Goal: Navigation & Orientation: Find specific page/section

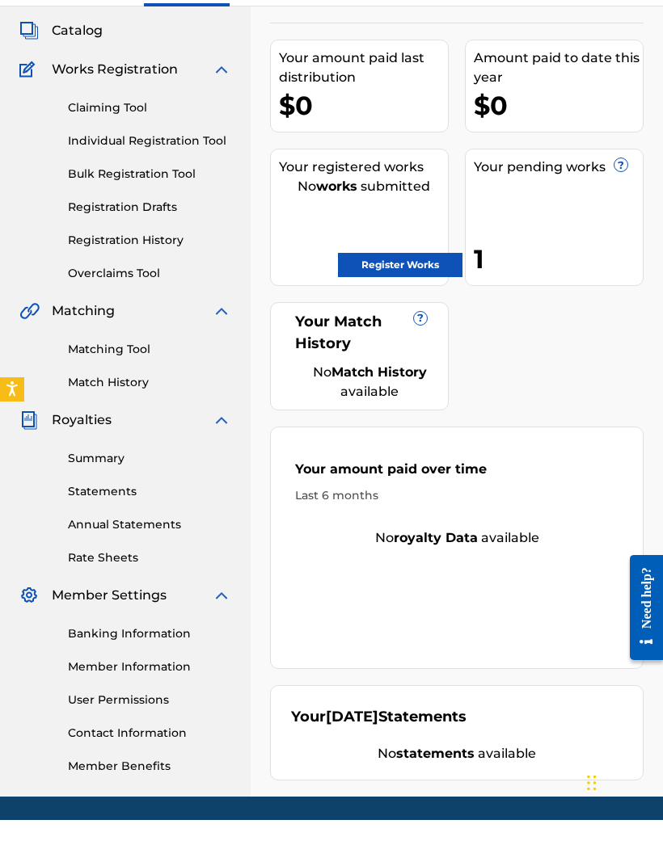
scroll to position [88, 0]
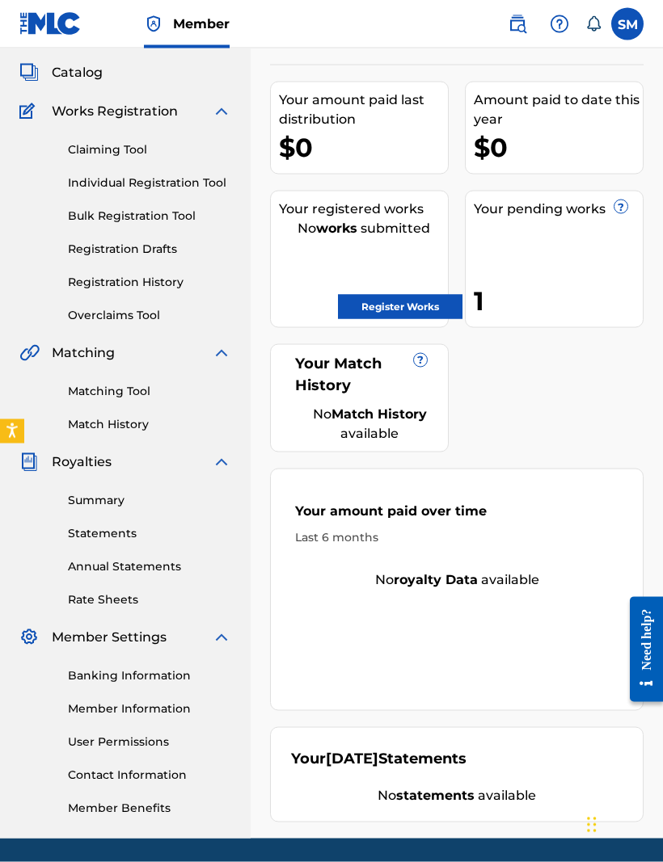
click at [162, 767] on link "Contact Information" at bounding box center [149, 775] width 163 height 17
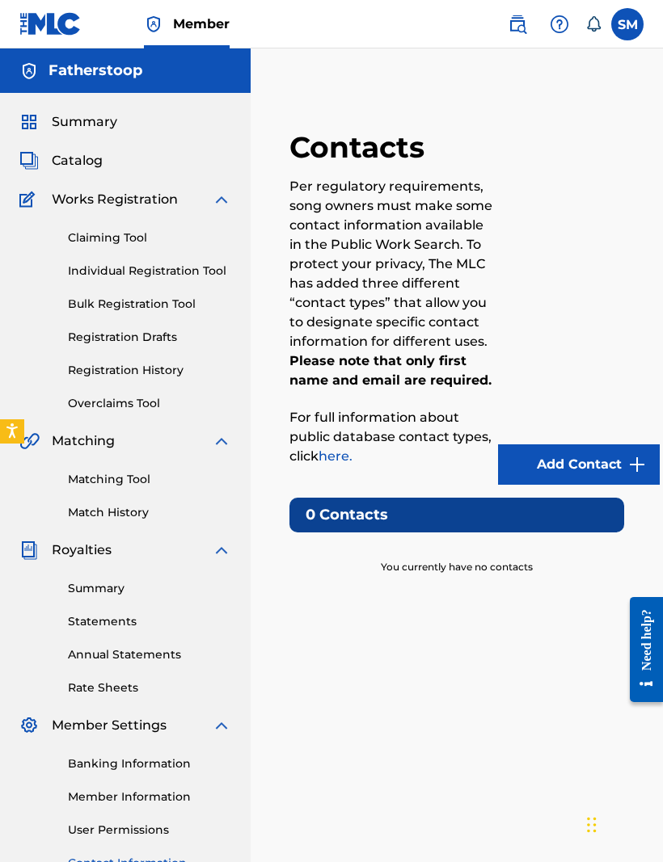
click at [162, 378] on link "Registration History" at bounding box center [149, 370] width 163 height 17
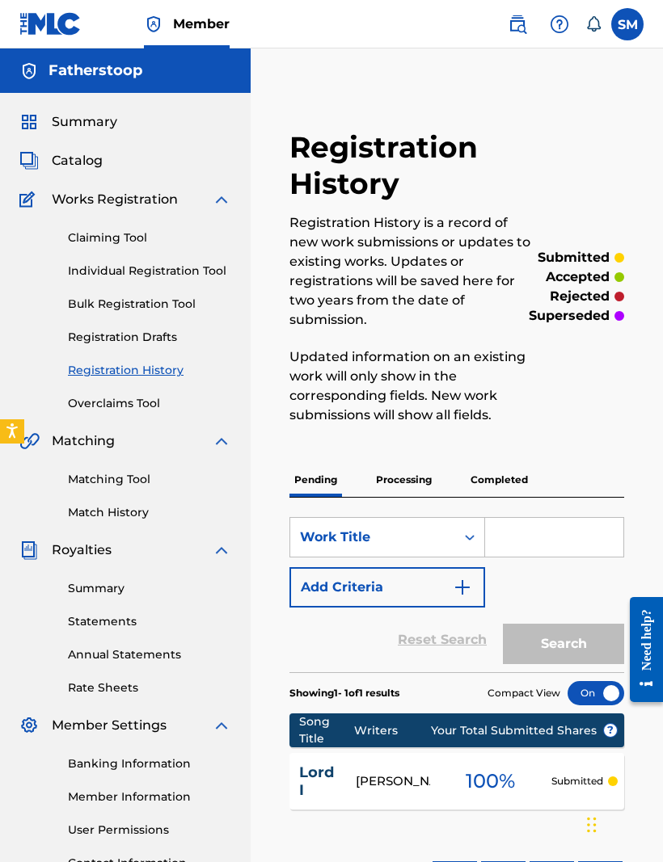
click at [147, 389] on div "Claiming Tool Individual Registration Tool Bulk Registration Tool Registration …" at bounding box center [125, 310] width 212 height 203
click at [147, 388] on div "Claiming Tool Individual Registration Tool Bulk Registration Tool Registration …" at bounding box center [125, 310] width 212 height 203
click at [122, 411] on link "Overclaims Tool" at bounding box center [149, 403] width 163 height 17
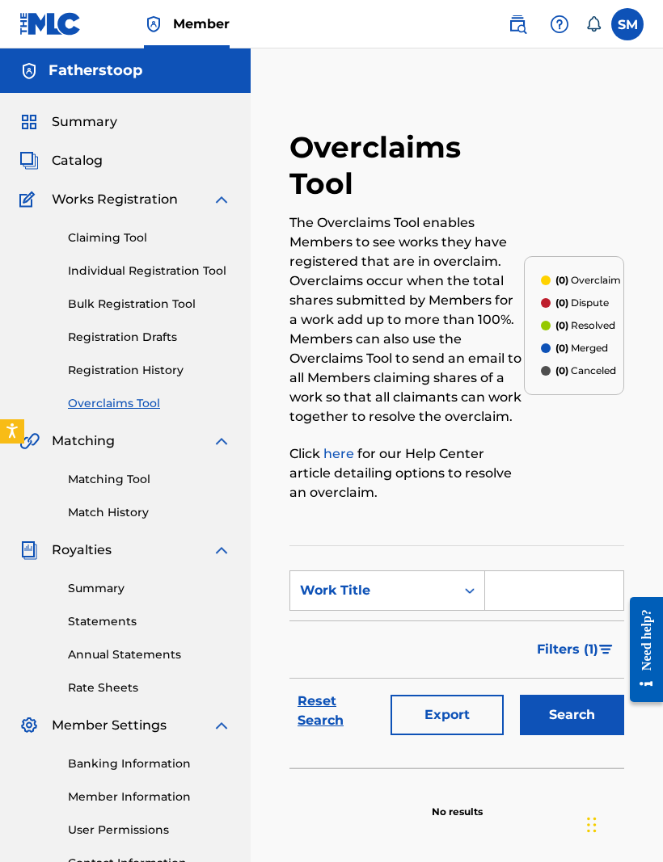
click at [129, 501] on div "Matching Tool Match History" at bounding box center [125, 486] width 212 height 70
click at [142, 483] on link "Matching Tool" at bounding box center [149, 479] width 163 height 17
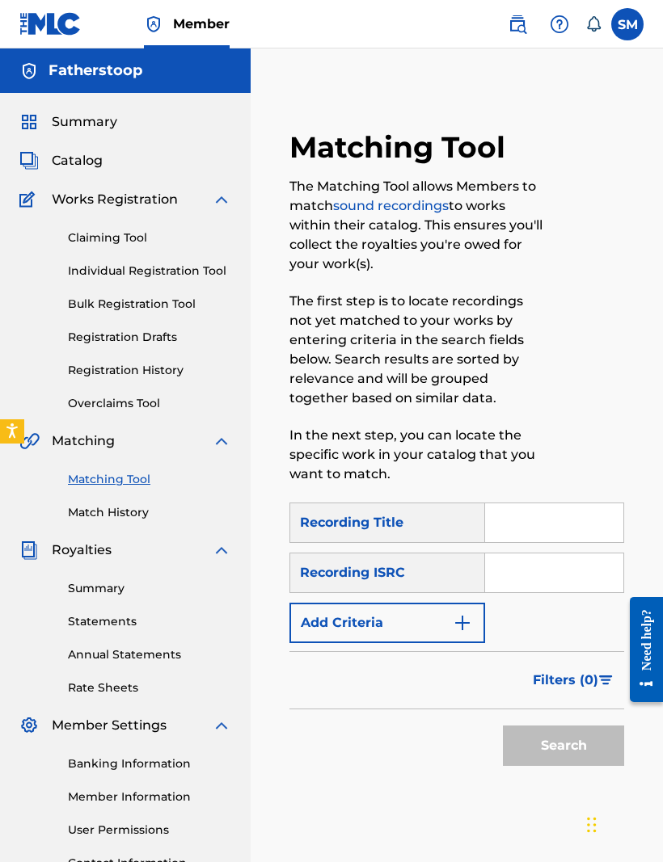
click at [107, 519] on link "Match History" at bounding box center [149, 512] width 163 height 17
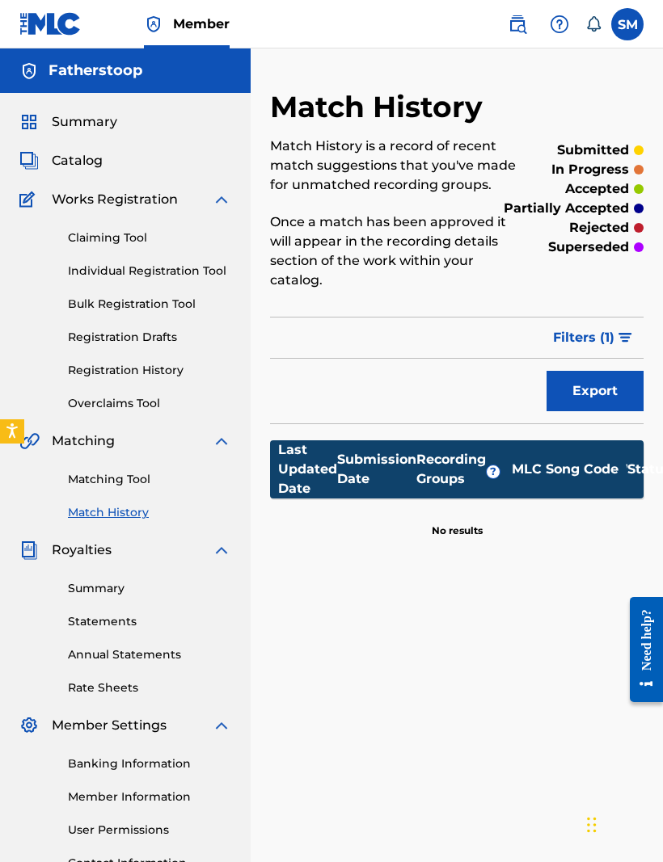
click at [97, 596] on link "Summary" at bounding box center [149, 588] width 163 height 17
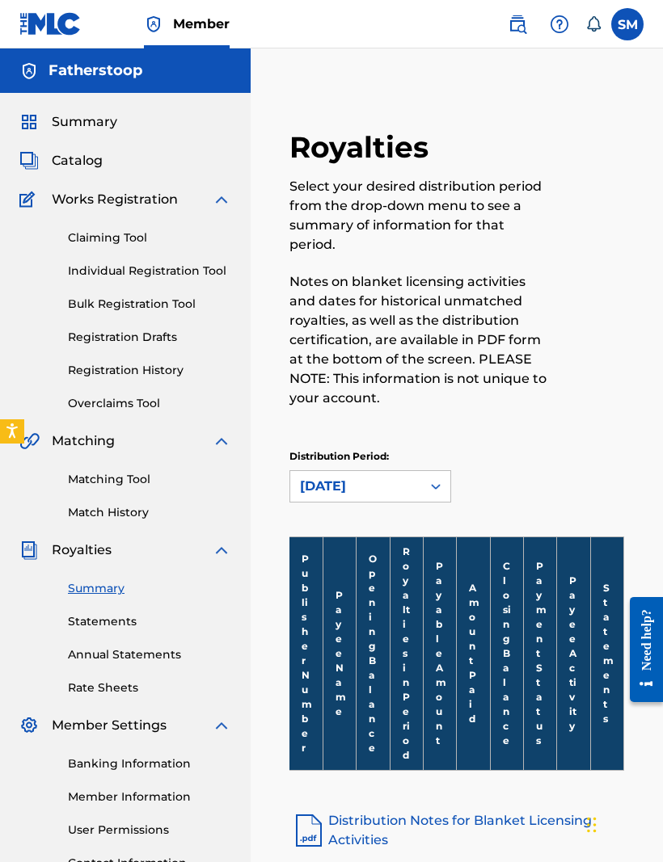
click at [118, 640] on div "Summary Statements Annual Statements Rate Sheets" at bounding box center [125, 628] width 212 height 137
click at [120, 629] on link "Statements" at bounding box center [149, 621] width 163 height 17
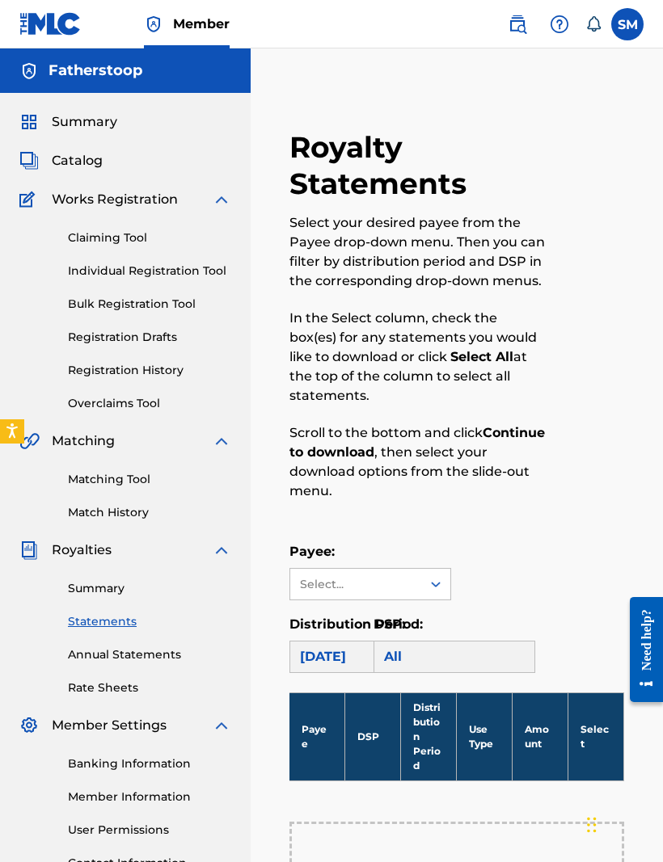
click at [147, 662] on link "Annual Statements" at bounding box center [149, 655] width 163 height 17
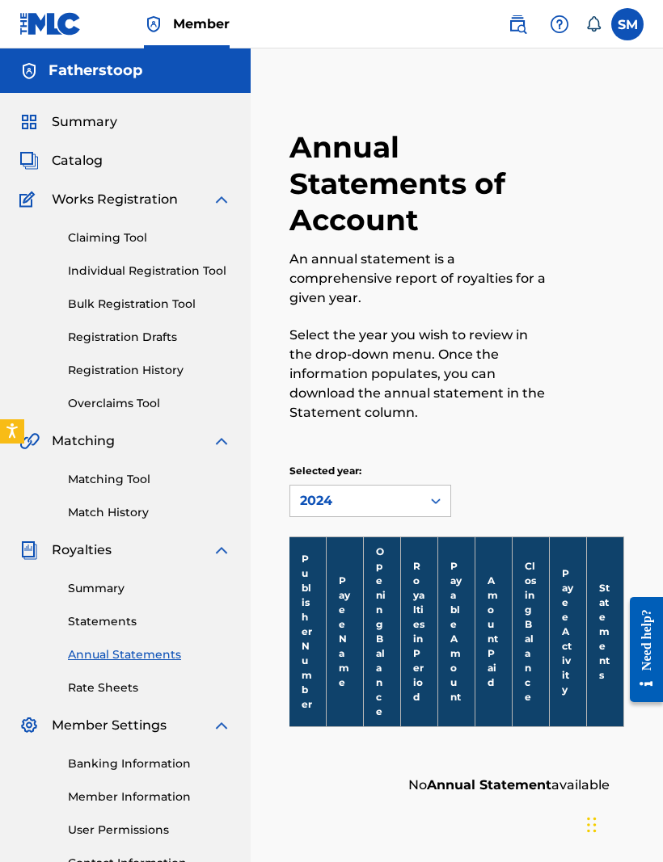
click at [139, 683] on link "Rate Sheets" at bounding box center [149, 688] width 163 height 17
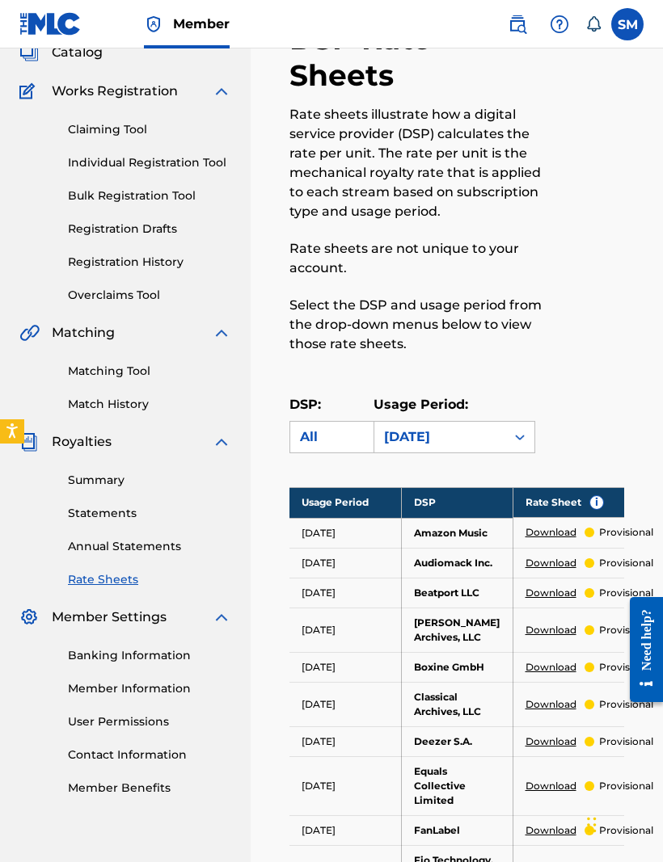
scroll to position [138, 0]
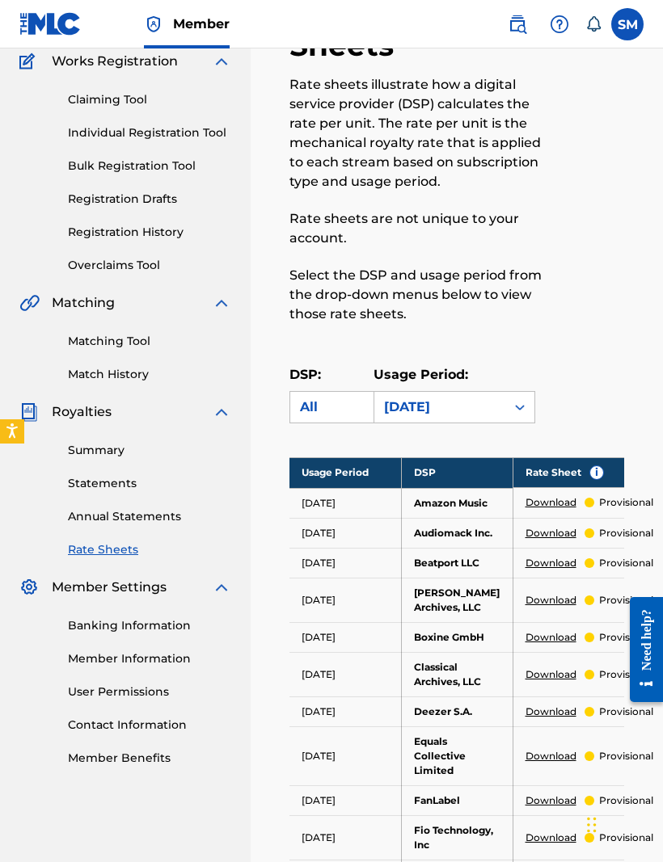
click at [148, 622] on link "Banking Information" at bounding box center [149, 625] width 163 height 17
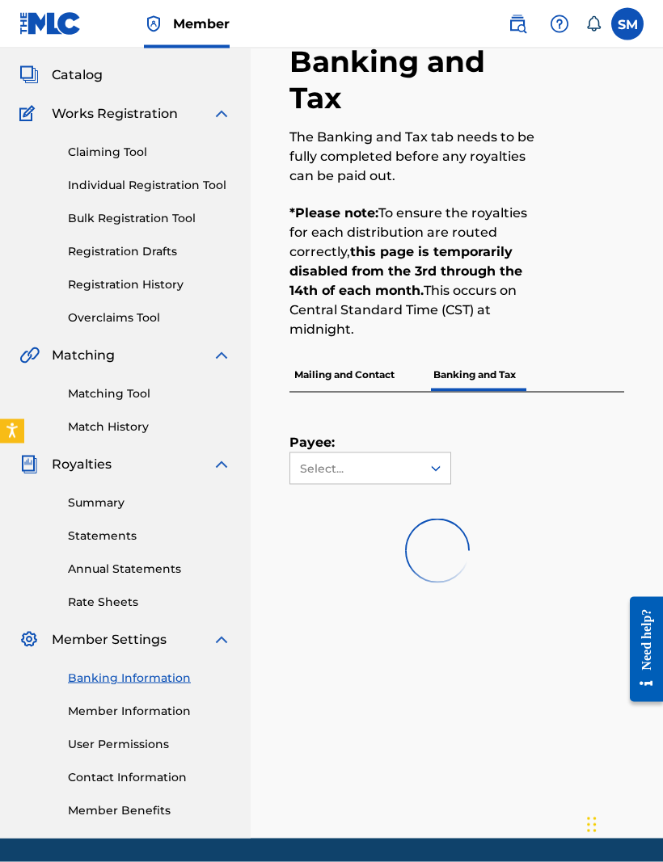
scroll to position [86, 0]
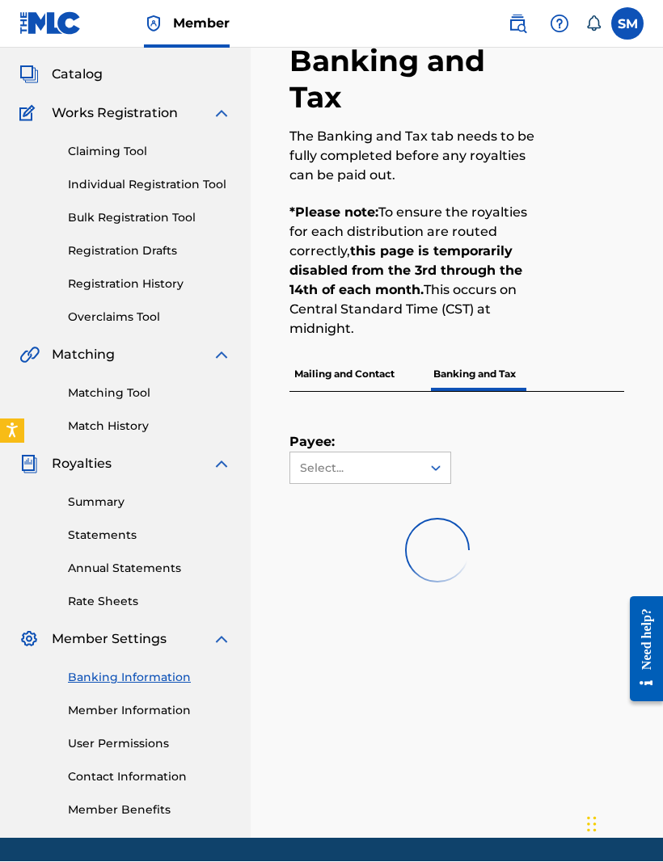
click at [143, 710] on link "Member Information" at bounding box center [149, 711] width 163 height 17
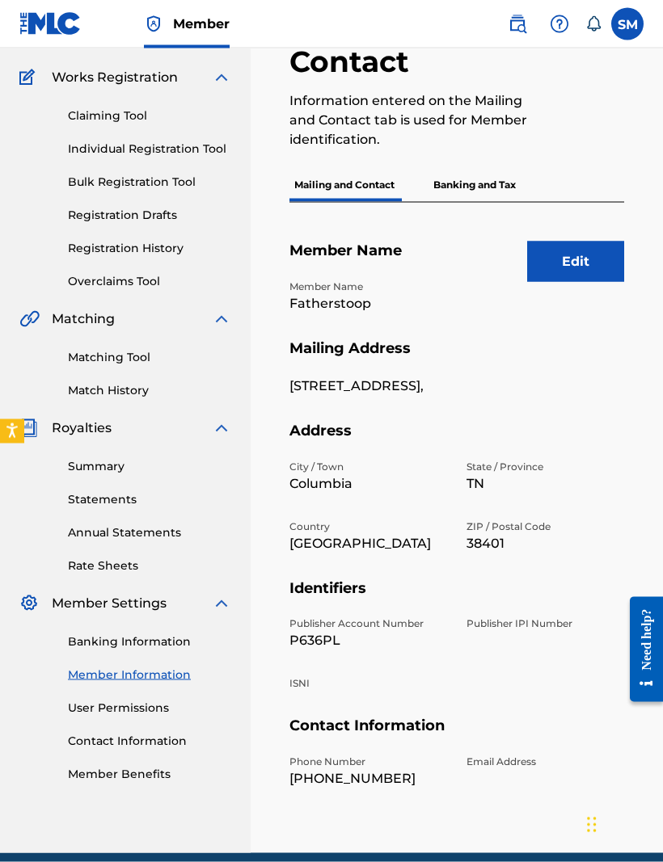
scroll to position [123, 0]
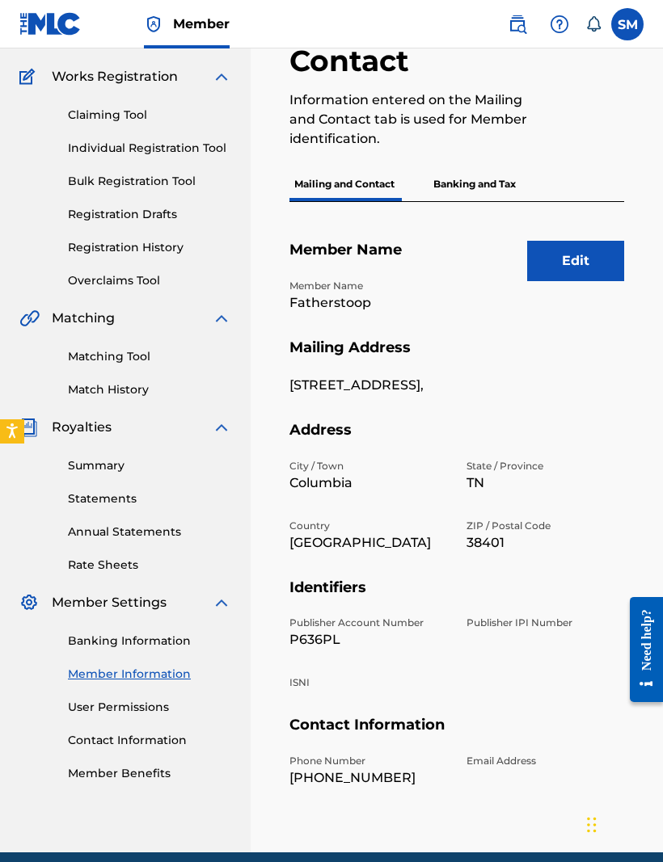
click at [123, 705] on link "User Permissions" at bounding box center [149, 707] width 163 height 17
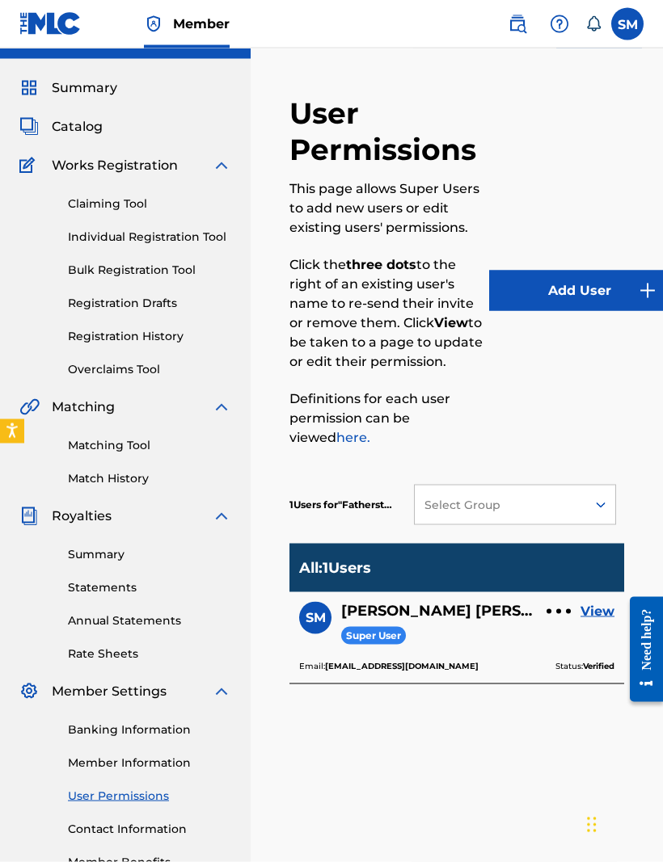
scroll to position [35, 0]
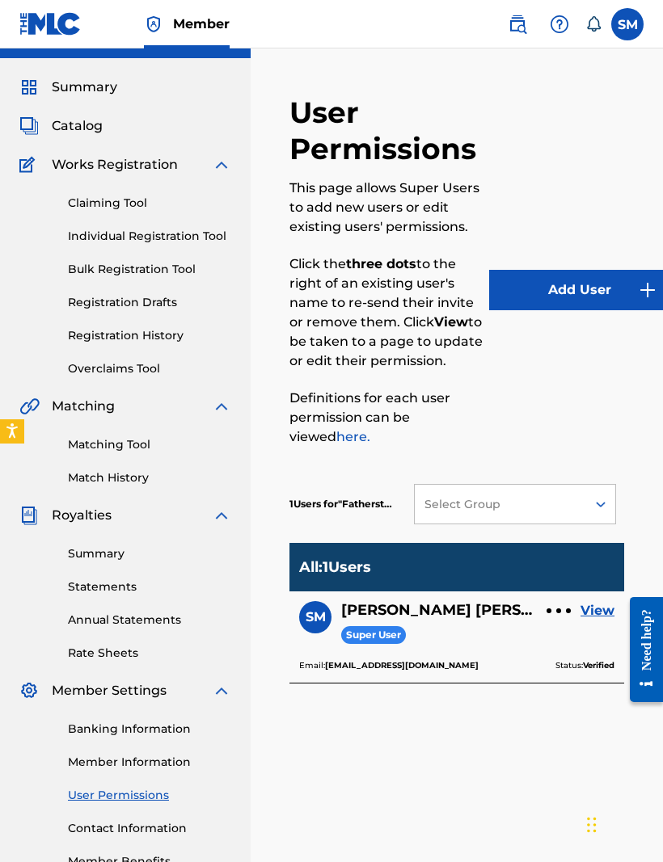
click at [592, 609] on link "View" at bounding box center [597, 610] width 34 height 19
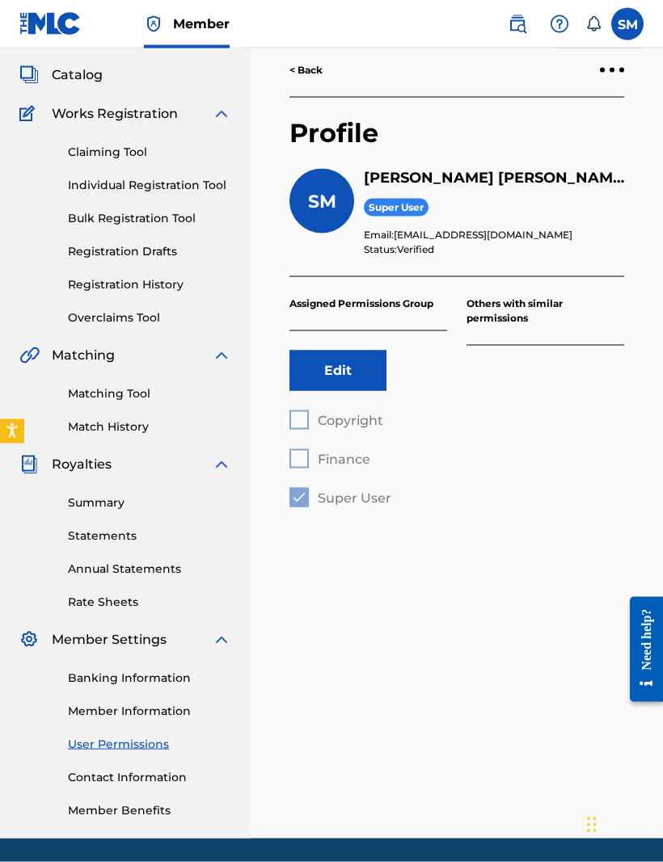
scroll to position [86, 0]
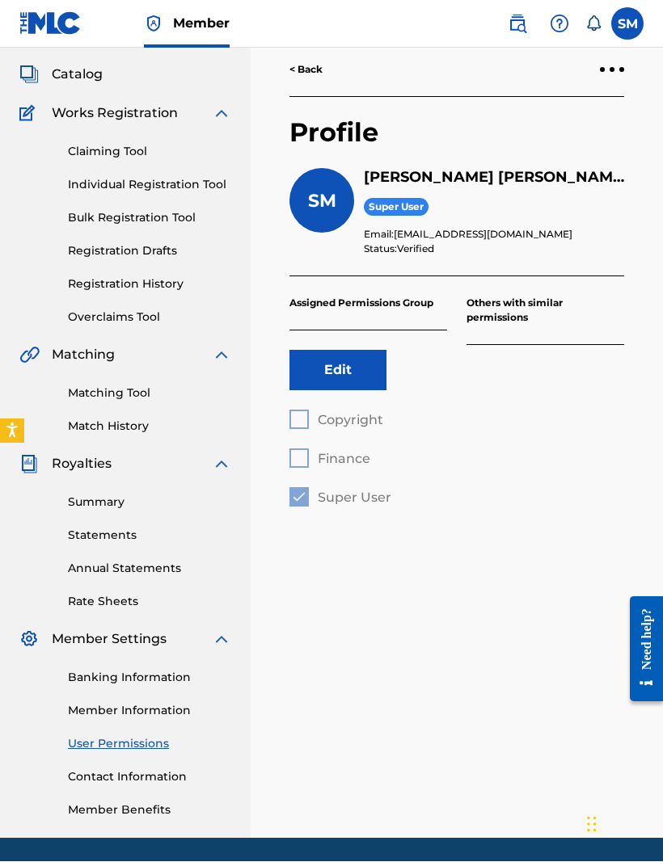
click at [116, 776] on link "Contact Information" at bounding box center [149, 777] width 163 height 17
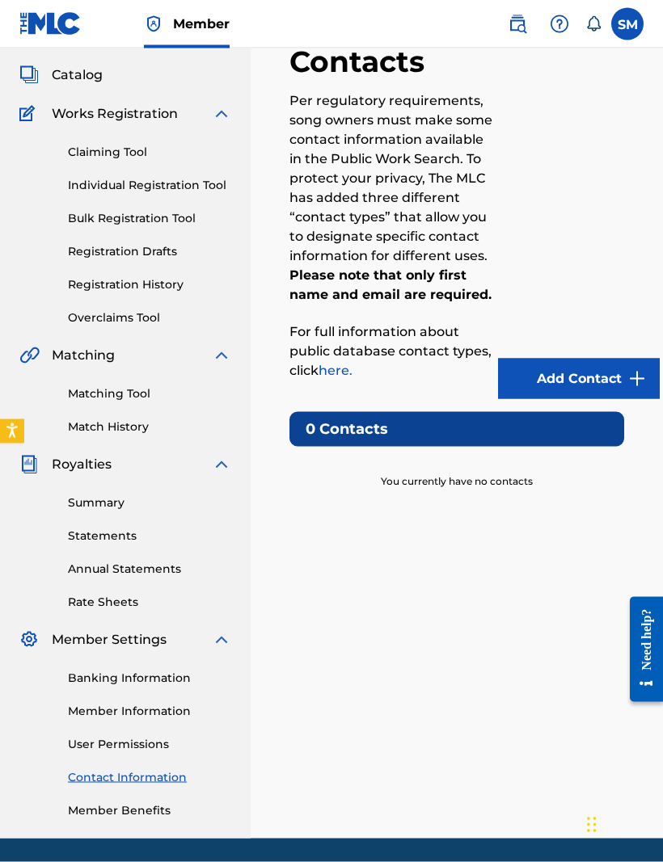
scroll to position [86, 0]
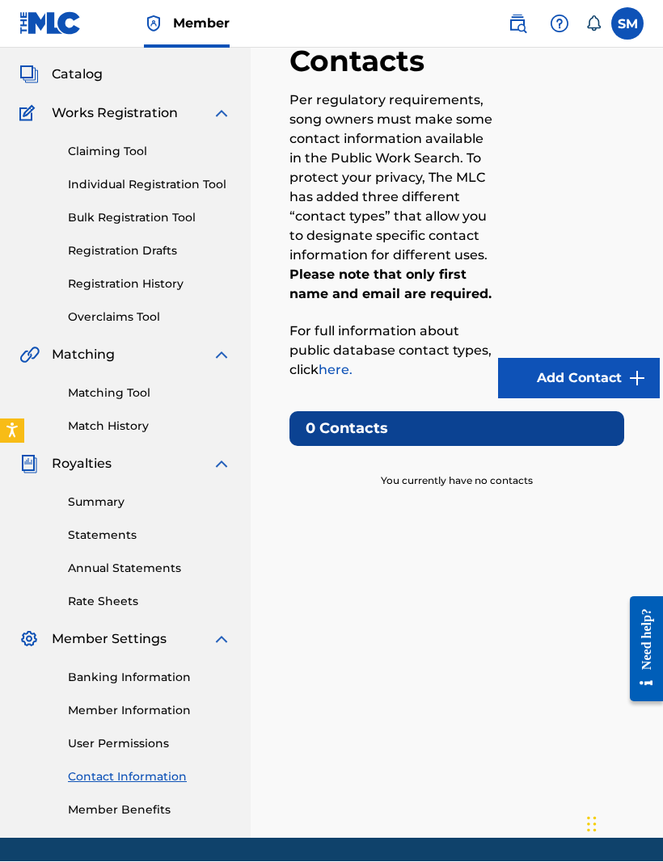
click at [125, 803] on link "Member Benefits" at bounding box center [149, 811] width 163 height 17
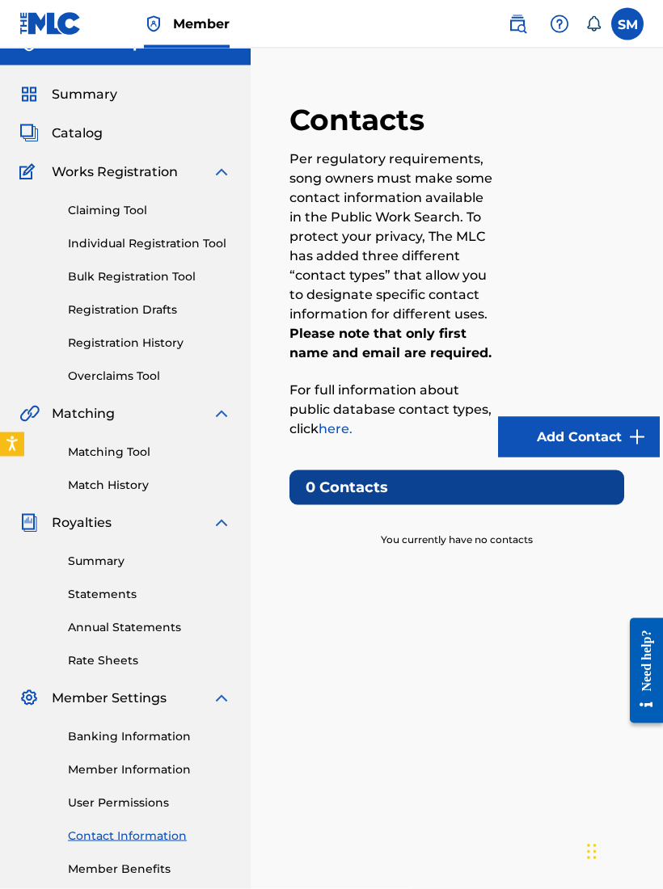
scroll to position [0, 0]
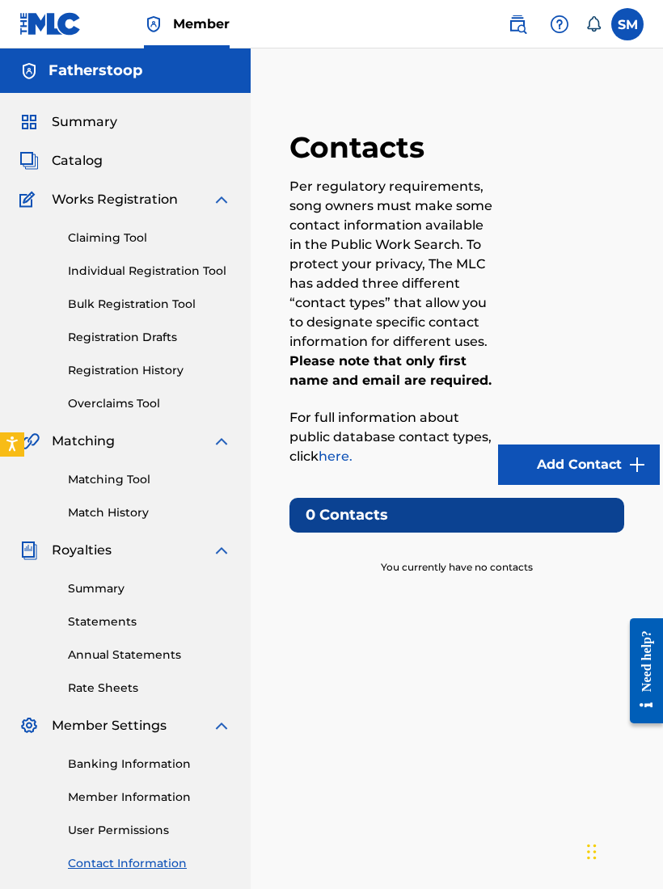
click at [339, 453] on link "here." at bounding box center [335, 456] width 34 height 15
click at [332, 454] on link "here." at bounding box center [335, 456] width 34 height 15
